Goal: Task Accomplishment & Management: Manage account settings

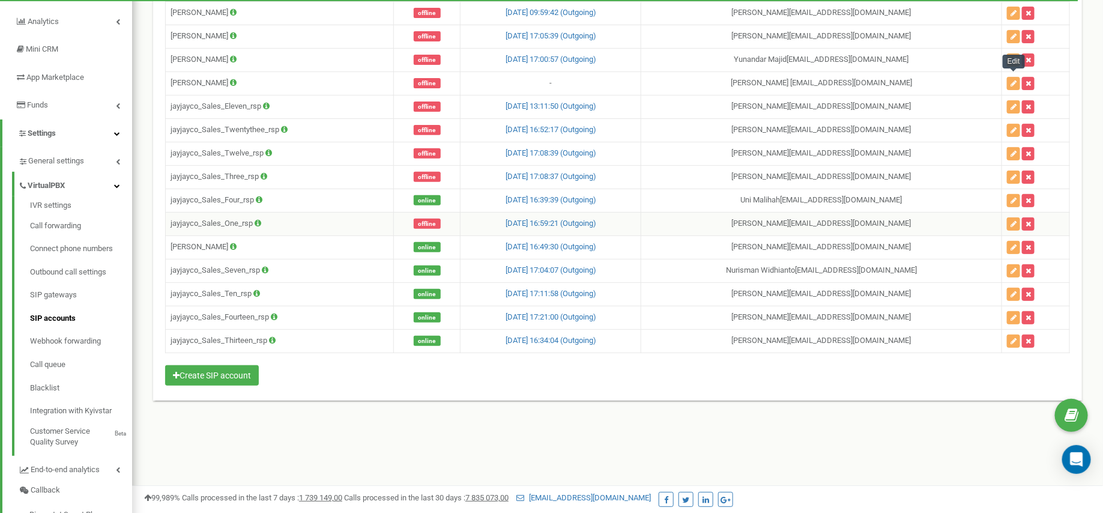
scroll to position [141, 0]
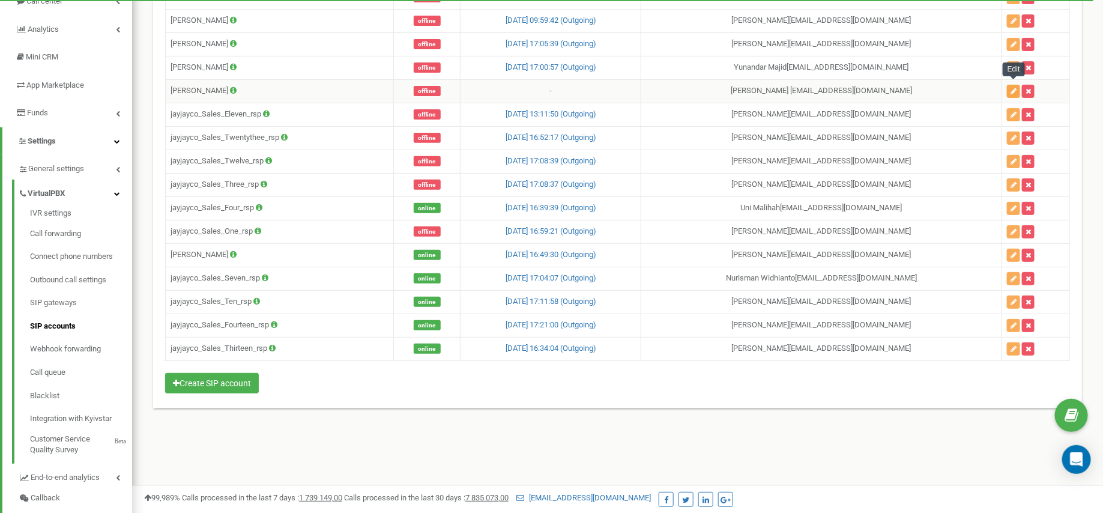
click at [1011, 91] on button "button" at bounding box center [1013, 91] width 13 height 13
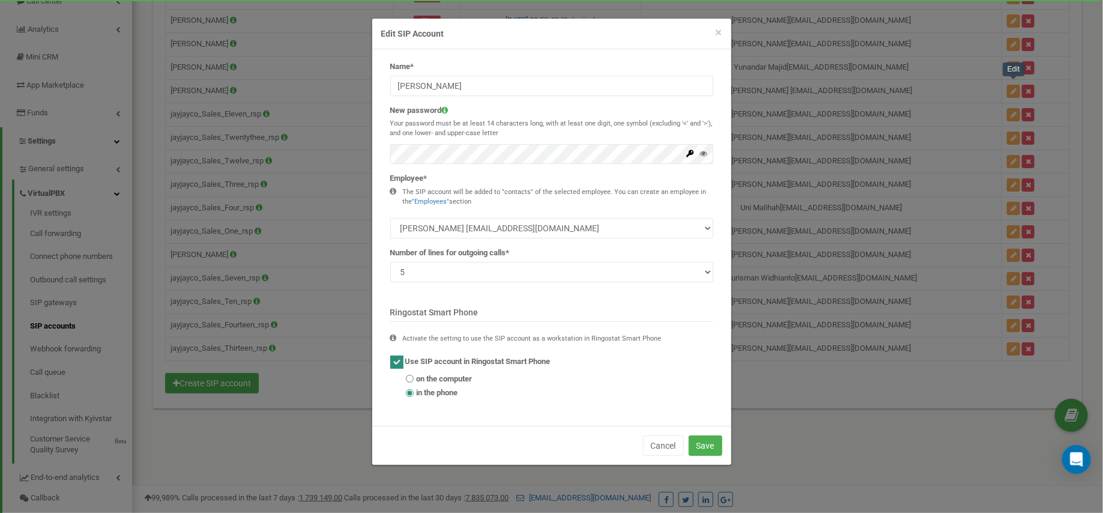
click at [459, 378] on span "on the computer" at bounding box center [445, 378] width 56 height 11
click at [414, 378] on input "on the computer" at bounding box center [410, 379] width 8 height 8
radio input "true"
click at [702, 438] on button "Save" at bounding box center [706, 445] width 34 height 20
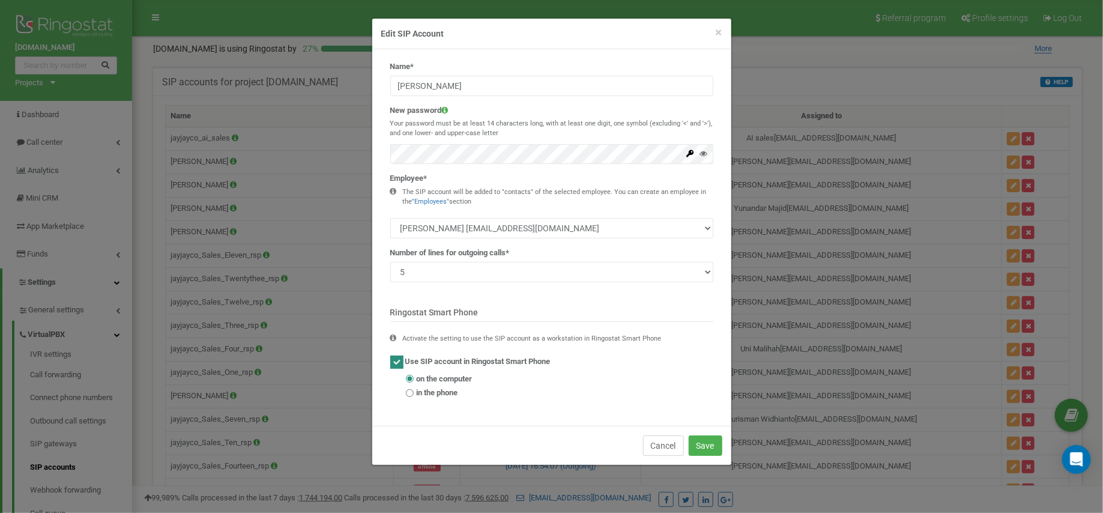
click at [660, 447] on button "Cancel" at bounding box center [663, 445] width 41 height 20
